Goal: Information Seeking & Learning: Learn about a topic

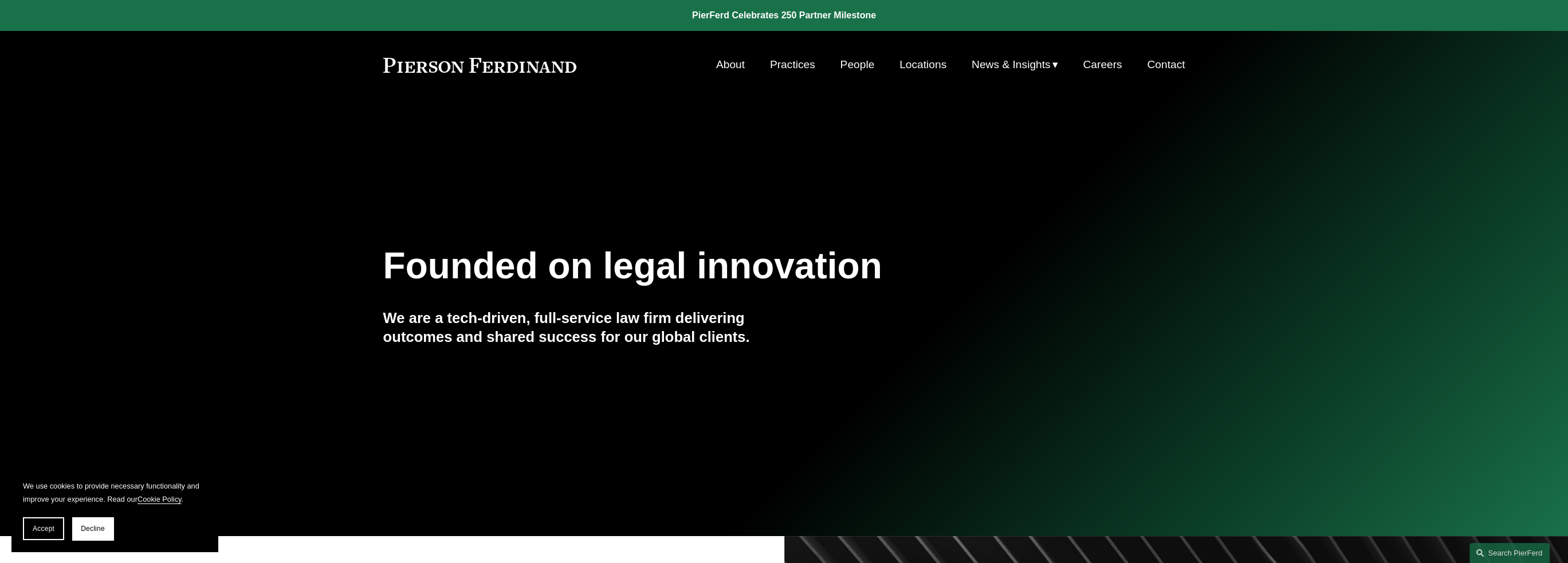
click at [855, 65] on link "People" at bounding box center [857, 64] width 35 height 22
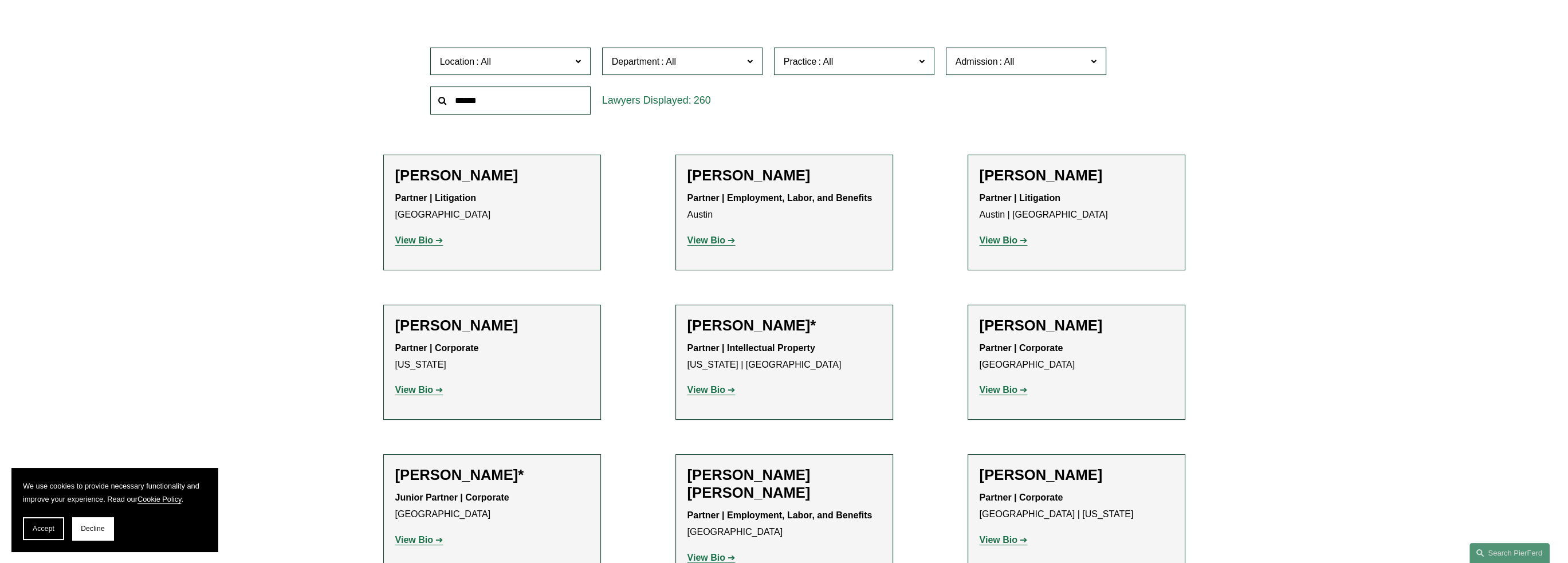
scroll to position [401, 0]
click at [727, 62] on span "Department" at bounding box center [677, 60] width 131 height 15
click at [0, 0] on link "Intellectual Property" at bounding box center [0, 0] width 0 height 0
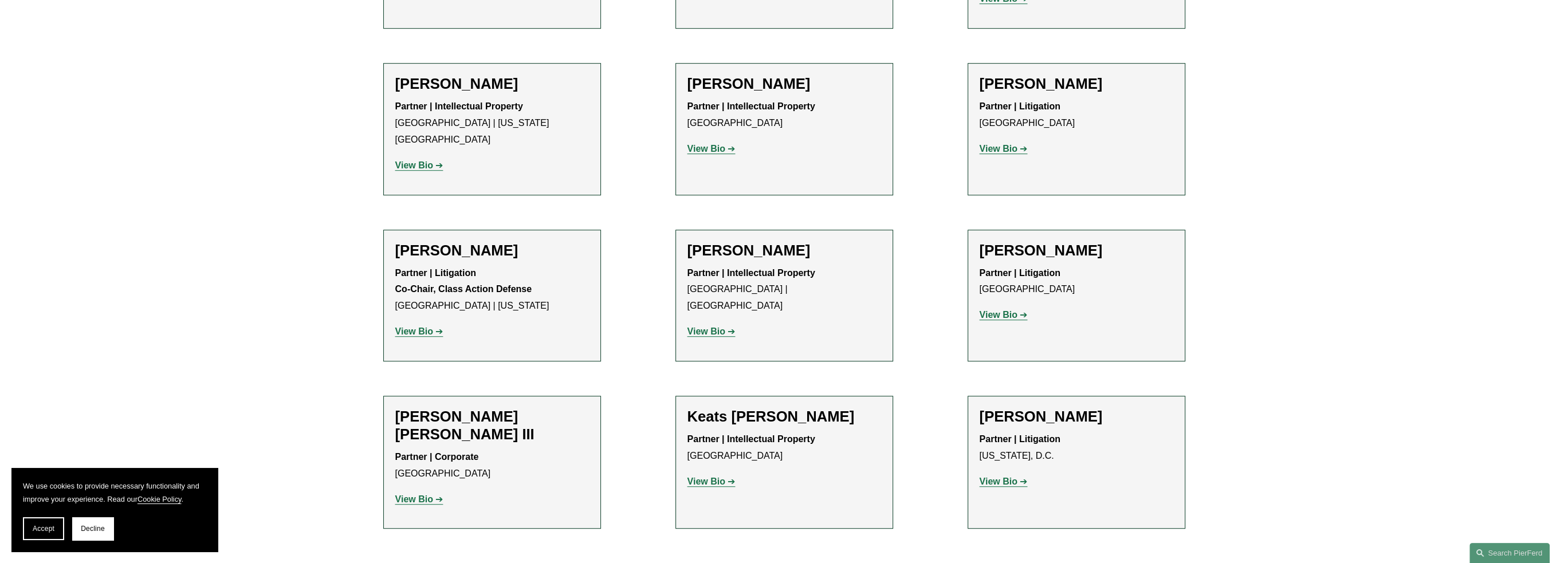
scroll to position [1296, 0]
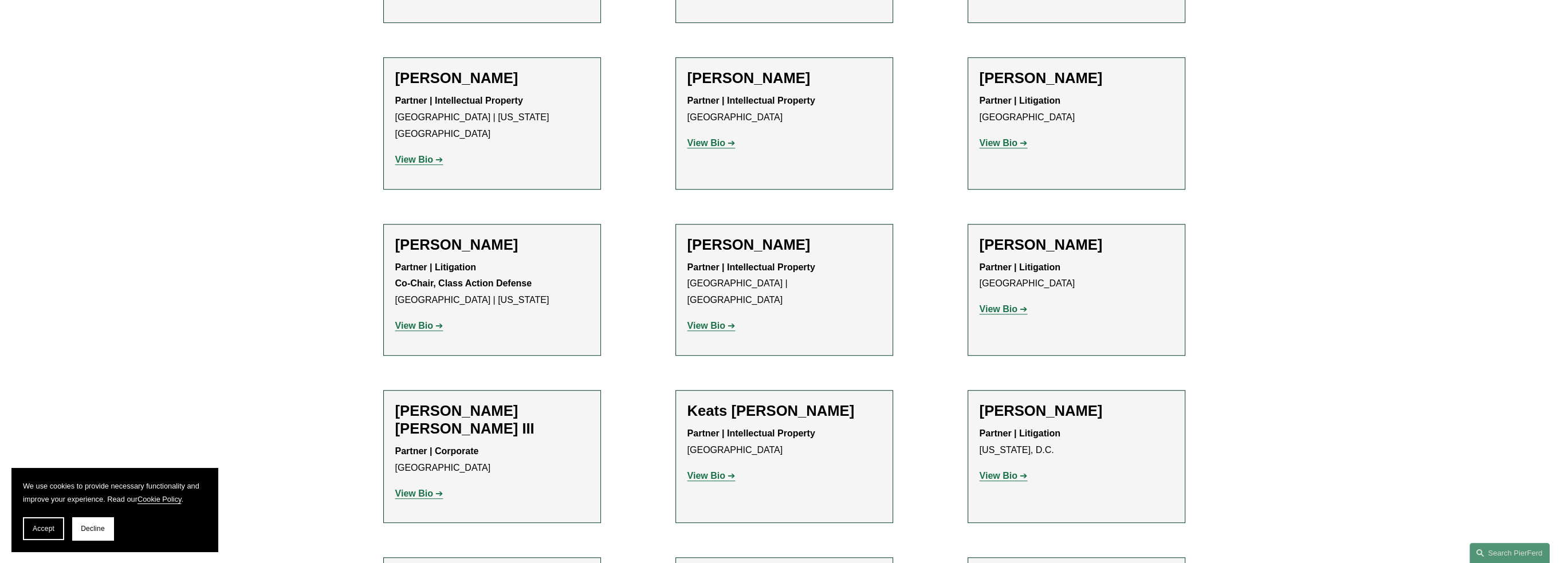
click at [1004, 138] on strong "View Bio" at bounding box center [998, 143] width 38 height 10
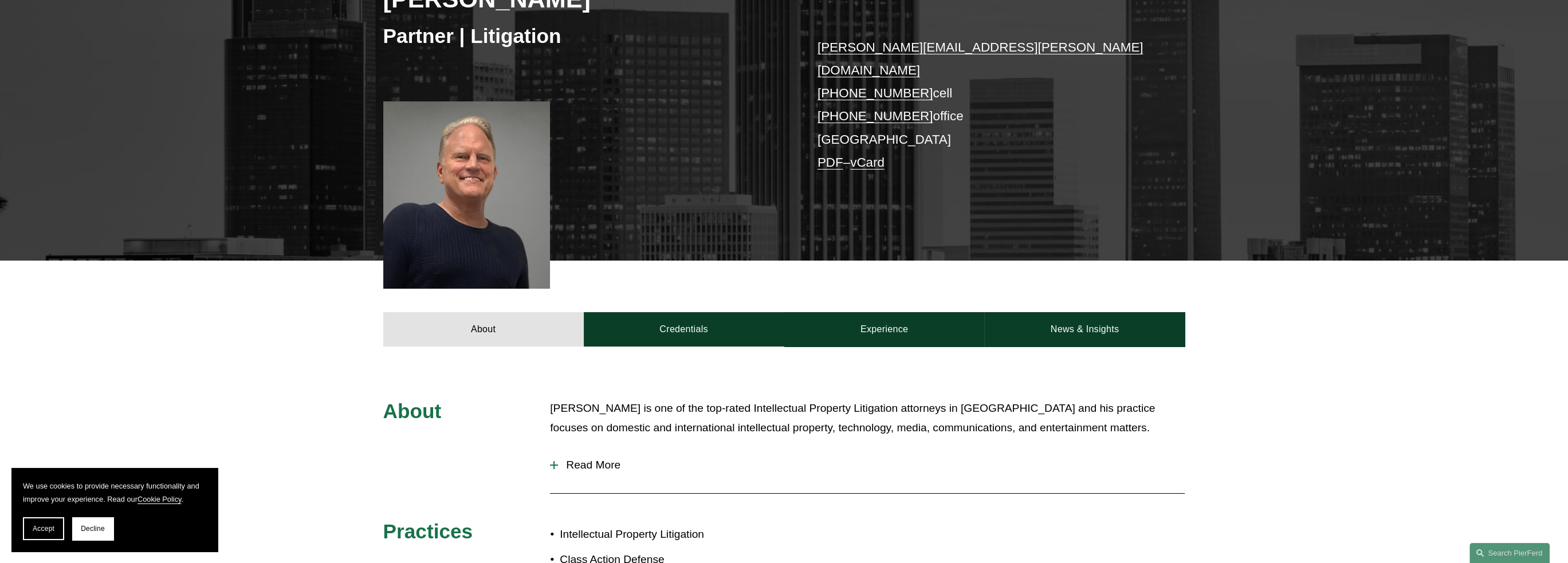
scroll to position [344, 0]
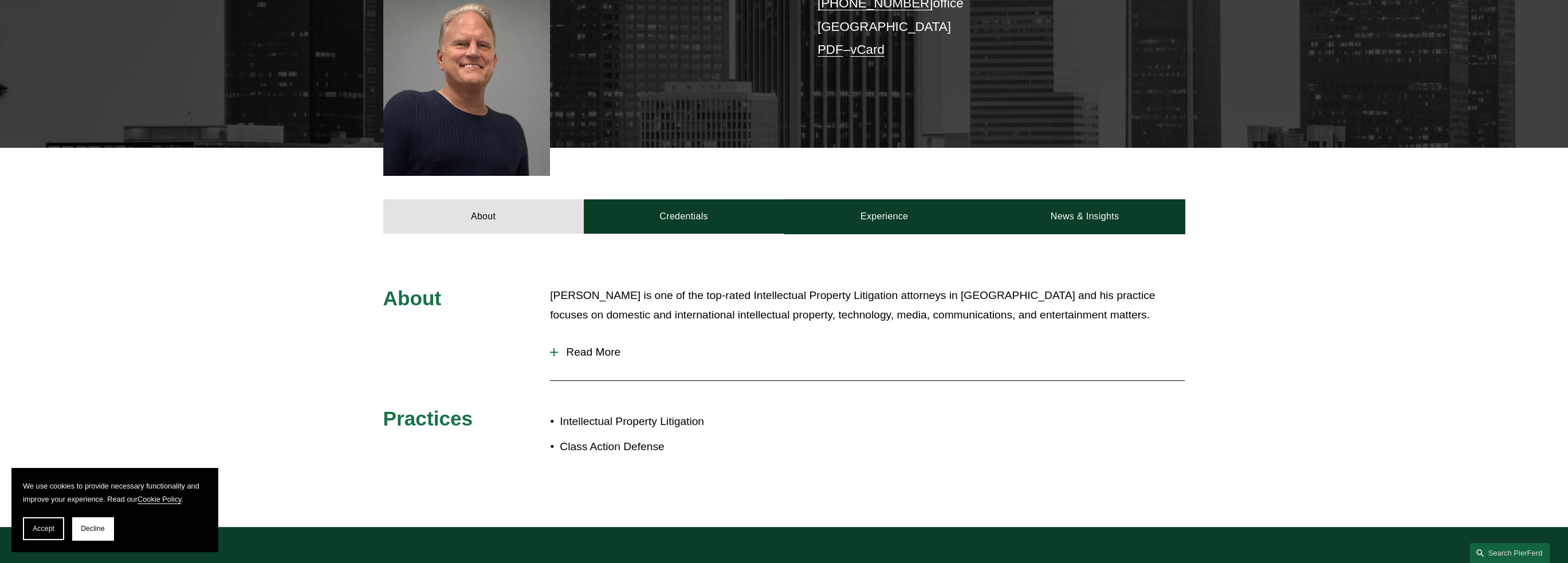
click at [557, 348] on div at bounding box center [554, 352] width 8 height 8
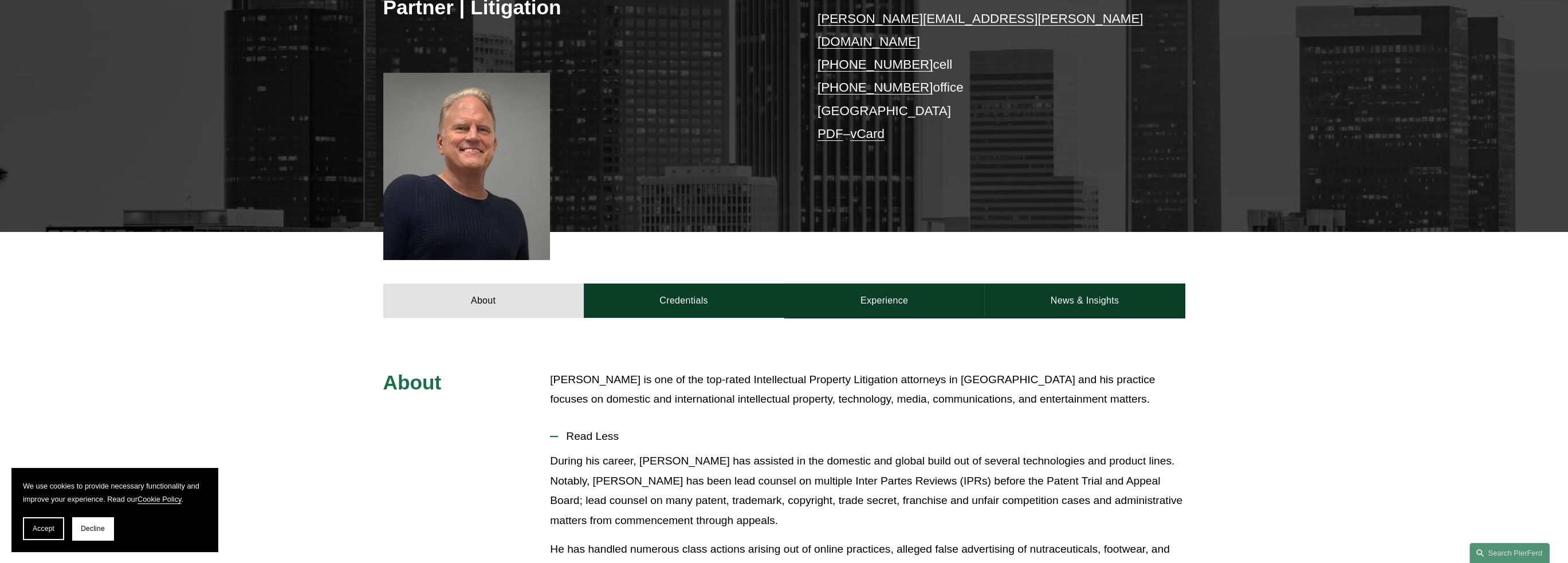
scroll to position [229, 0]
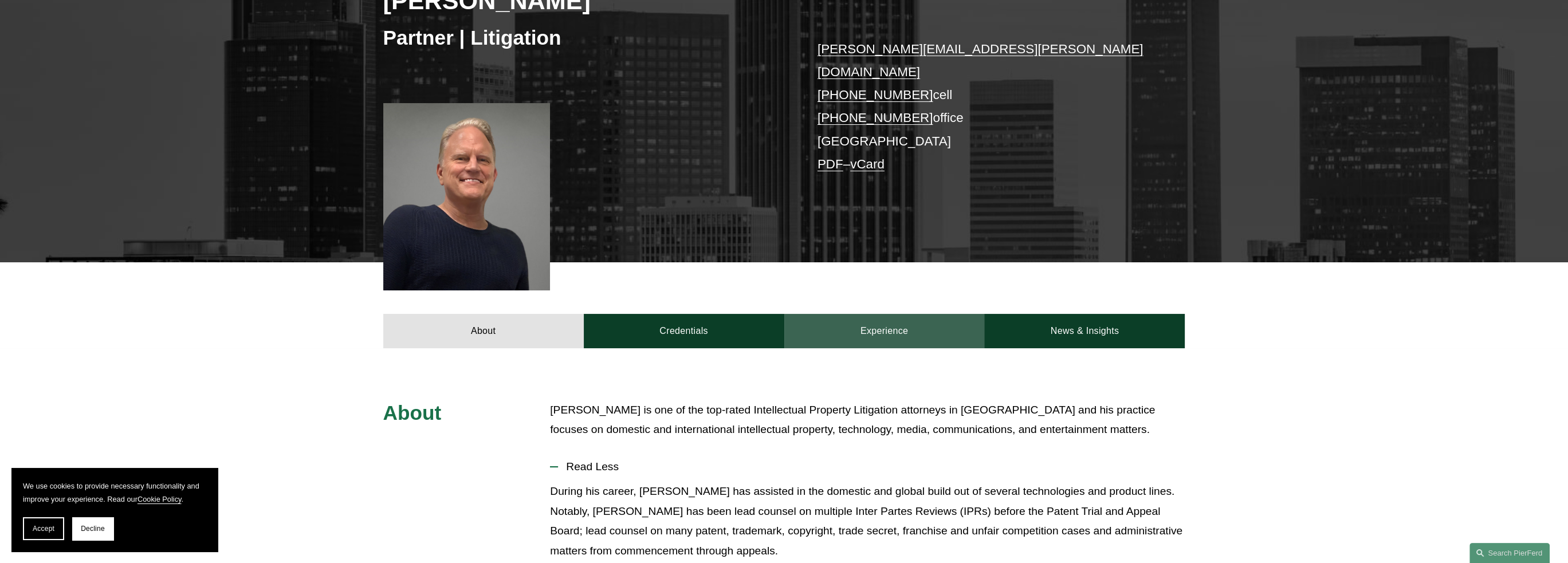
click at [865, 317] on link "Experience" at bounding box center [884, 331] width 201 height 35
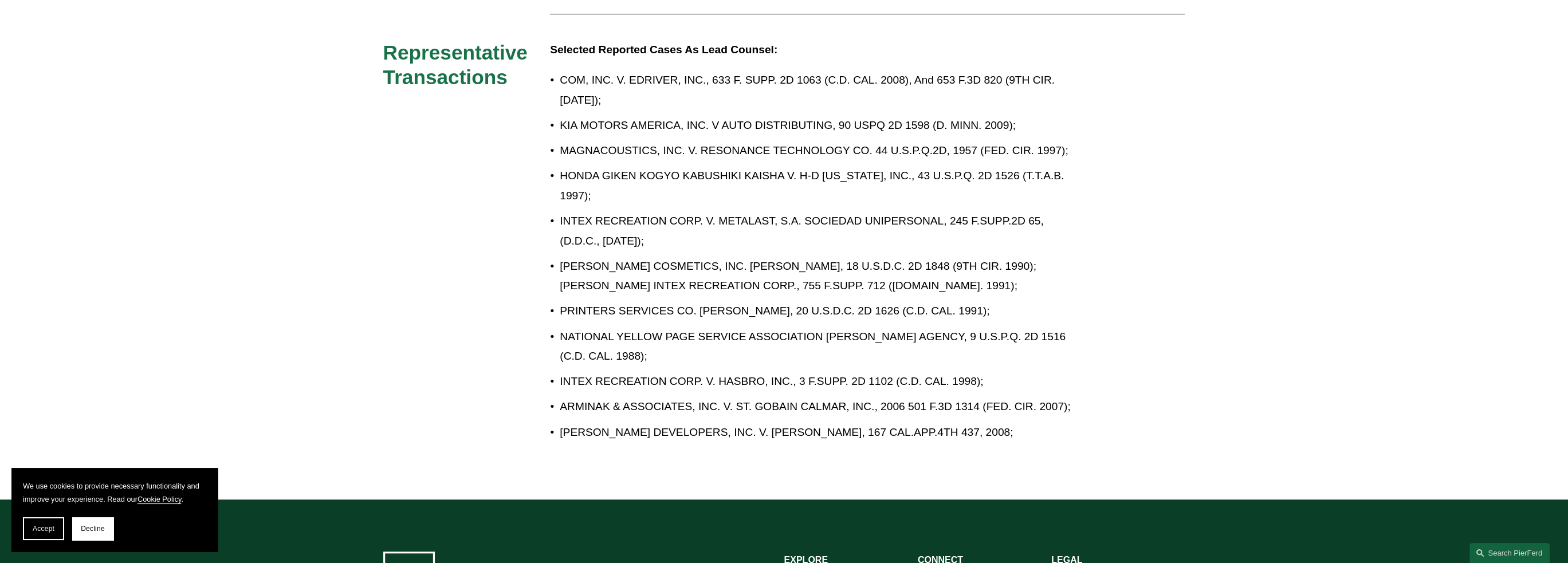
scroll to position [687, 0]
